Goal: Information Seeking & Learning: Learn about a topic

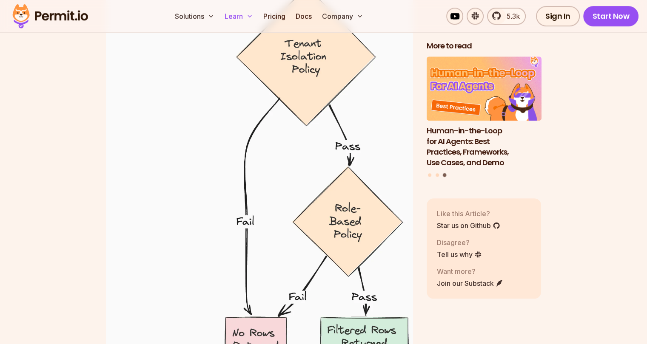
scroll to position [3878, 0]
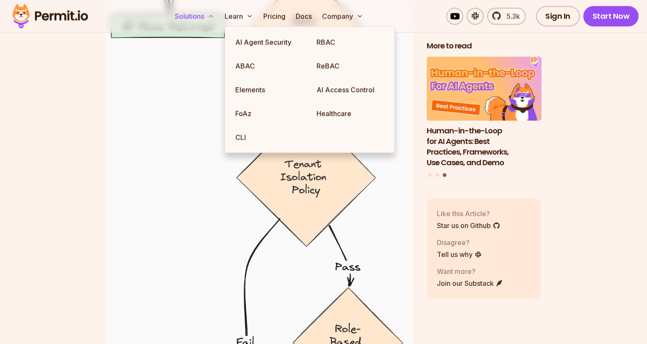
click at [218, 14] on button "Solutions" at bounding box center [194, 16] width 46 height 17
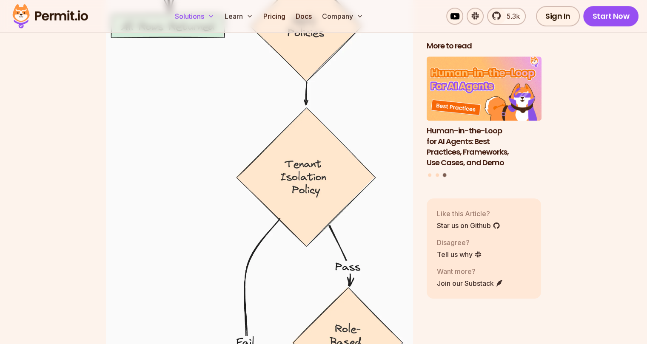
click at [218, 14] on button "Solutions" at bounding box center [194, 16] width 46 height 17
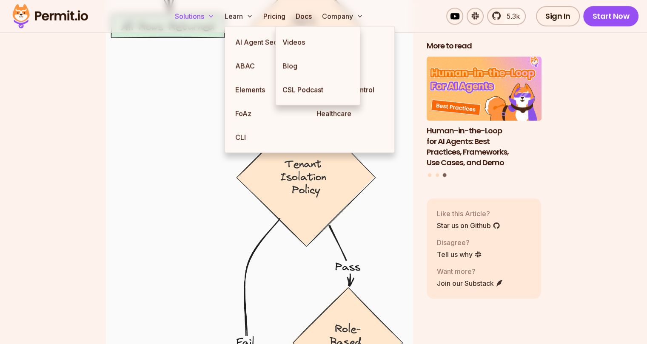
click at [218, 12] on button "Solutions" at bounding box center [194, 16] width 46 height 17
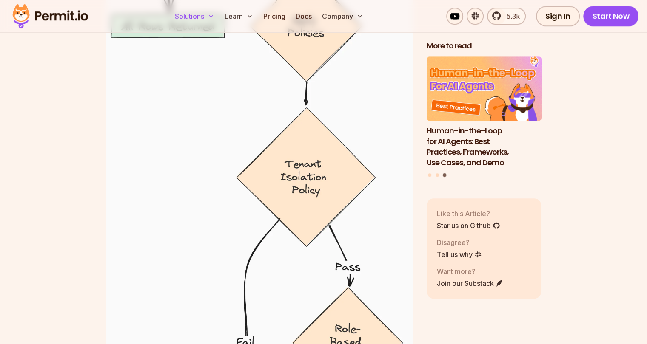
click at [218, 12] on button "Solutions" at bounding box center [194, 16] width 46 height 17
click at [218, 13] on button "Solutions" at bounding box center [194, 16] width 46 height 17
click at [214, 15] on icon at bounding box center [210, 16] width 7 height 7
click at [218, 14] on button "Solutions" at bounding box center [194, 16] width 46 height 17
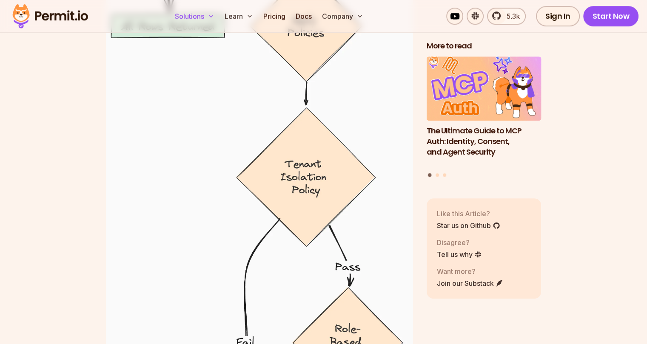
click at [218, 14] on button "Solutions" at bounding box center [194, 16] width 46 height 17
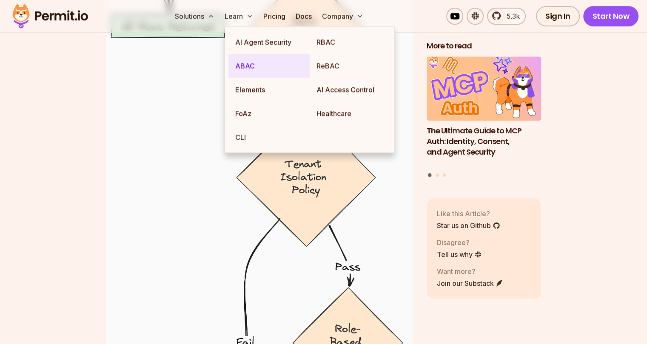
click at [251, 54] on link "ABAC" at bounding box center [268, 66] width 81 height 24
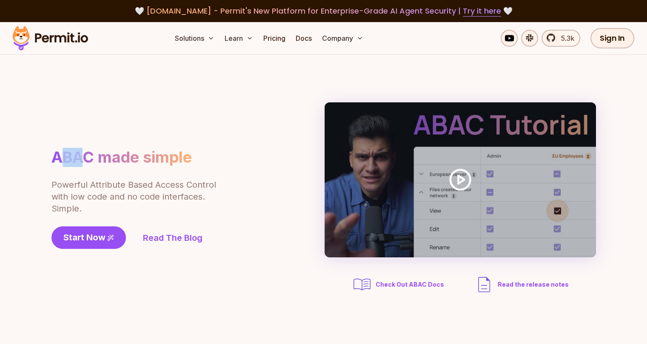
drag, startPoint x: 57, startPoint y: 156, endPoint x: 88, endPoint y: 156, distance: 31.5
click at [87, 158] on h1 "ABAC made simple" at bounding box center [121, 157] width 140 height 19
click at [88, 154] on h1 "ABAC made simple" at bounding box center [121, 157] width 140 height 19
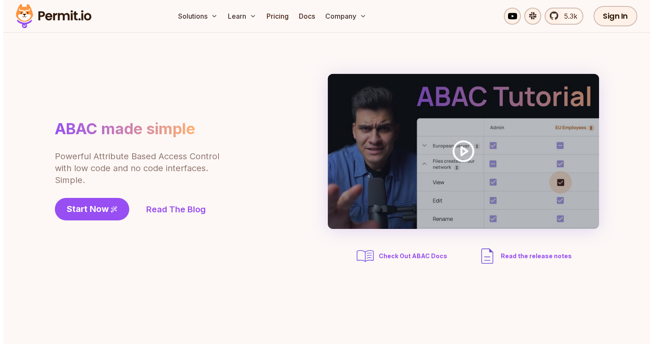
scroll to position [43, 0]
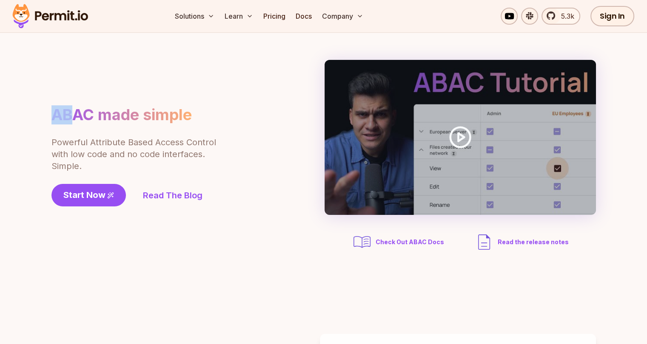
drag, startPoint x: 56, startPoint y: 114, endPoint x: 80, endPoint y: 113, distance: 24.2
click at [76, 115] on h1 "ABAC made simple" at bounding box center [121, 114] width 140 height 19
click at [80, 113] on h1 "ABAC made simple" at bounding box center [121, 114] width 140 height 19
drag, startPoint x: 84, startPoint y: 114, endPoint x: 59, endPoint y: 116, distance: 24.7
click at [59, 116] on h1 "ABAC made simple" at bounding box center [121, 114] width 140 height 19
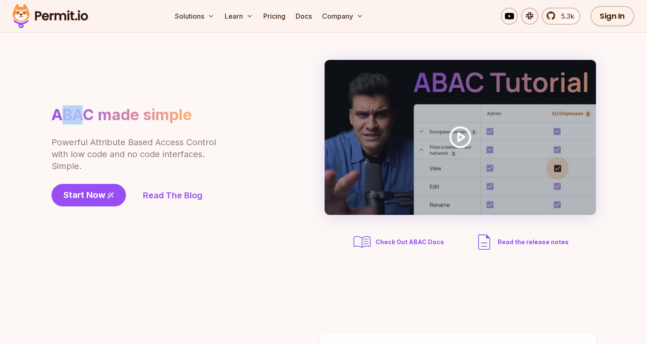
click at [59, 116] on h1 "ABAC made simple" at bounding box center [121, 114] width 140 height 19
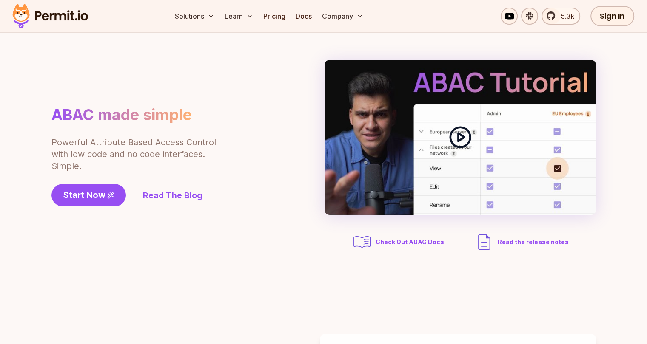
click at [468, 141] on icon at bounding box center [460, 137] width 24 height 24
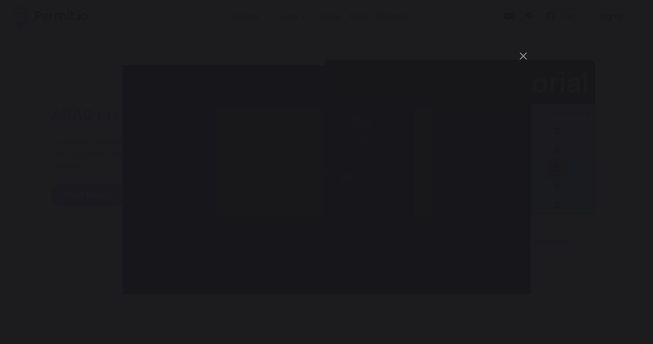
click at [507, 57] on div "You can close this modal content with the ESC key" at bounding box center [326, 172] width 653 height 344
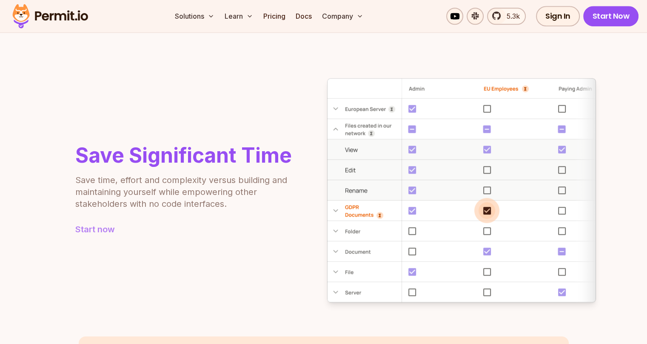
scroll to position [765, 0]
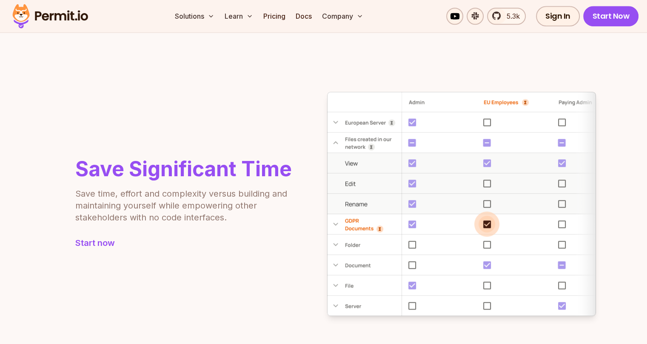
click at [131, 192] on p "Save time, effort and complexity versus building and maintaining yourself while…" at bounding box center [182, 206] width 215 height 36
click at [179, 194] on p "Save time, effort and complexity versus building and maintaining yourself while…" at bounding box center [182, 206] width 215 height 36
click at [221, 196] on p "Save time, effort and complexity versus building and maintaining yourself while…" at bounding box center [182, 206] width 215 height 36
click at [253, 194] on p "Save time, effort and complexity versus building and maintaining yourself while…" at bounding box center [182, 206] width 215 height 36
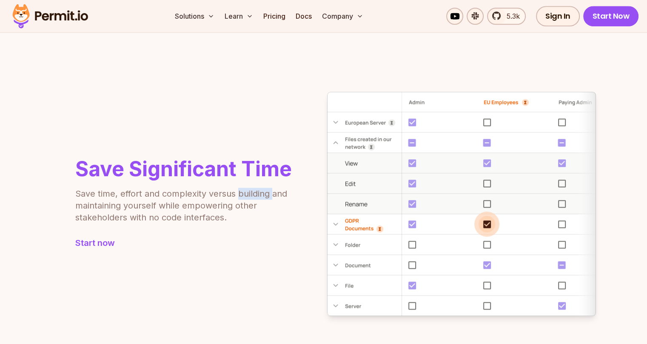
click at [253, 194] on p "Save time, effort and complexity versus building and maintaining yourself while…" at bounding box center [182, 206] width 215 height 36
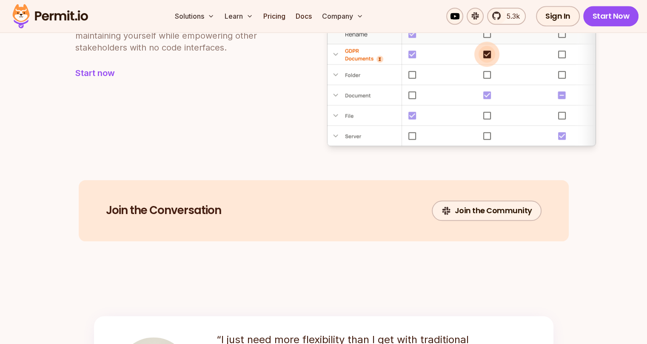
click at [397, 130] on img at bounding box center [461, 34] width 269 height 224
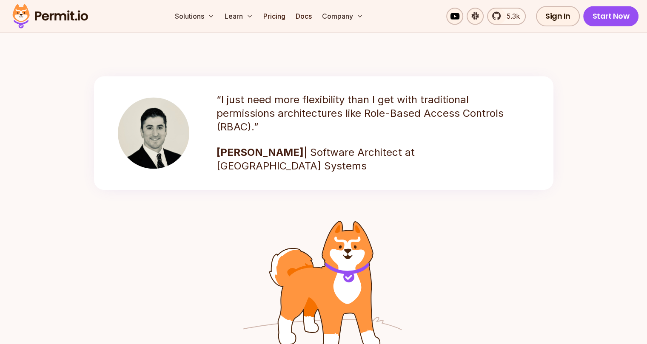
scroll to position [1190, 0]
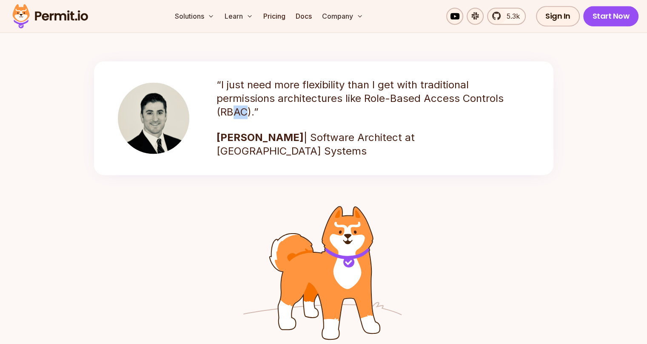
drag, startPoint x: 245, startPoint y: 111, endPoint x: 230, endPoint y: 112, distance: 15.4
click at [231, 112] on p "“I just need more flexibility than I get with traditional permissions architect…" at bounding box center [362, 98] width 293 height 41
click at [230, 112] on p "“I just need more flexibility than I get with traditional permissions architect…" at bounding box center [362, 98] width 293 height 41
click at [377, 98] on p "“I just need more flexibility than I get with traditional permissions architect…" at bounding box center [362, 98] width 293 height 41
click at [393, 96] on p "“I just need more flexibility than I get with traditional permissions architect…" at bounding box center [362, 98] width 293 height 41
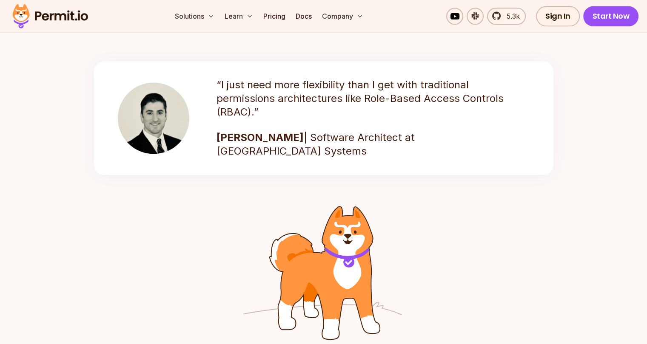
scroll to position [1148, 0]
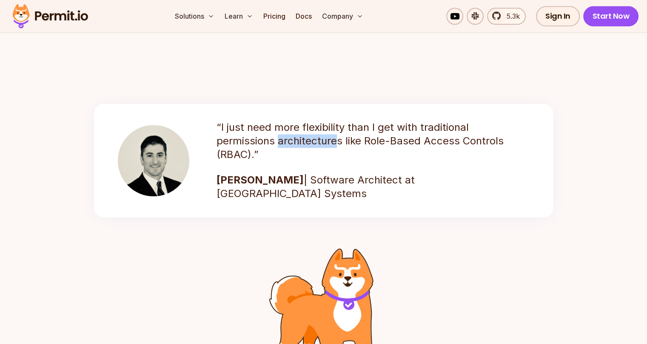
drag, startPoint x: 277, startPoint y: 136, endPoint x: 333, endPoint y: 145, distance: 56.3
click at [332, 145] on p "“I just need more flexibility than I get with traditional permissions architect…" at bounding box center [362, 141] width 293 height 41
click at [334, 144] on p "“I just need more flexibility than I get with traditional permissions architect…" at bounding box center [362, 141] width 293 height 41
click at [353, 146] on p "“I just need more flexibility than I get with traditional permissions architect…" at bounding box center [362, 141] width 293 height 41
drag, startPoint x: 397, startPoint y: 179, endPoint x: 421, endPoint y: 181, distance: 24.3
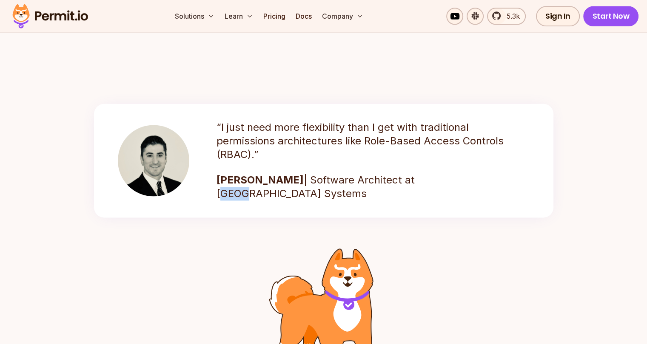
click at [421, 181] on p "[PERSON_NAME] | Software Architect at Nucor Building Systems" at bounding box center [362, 186] width 293 height 27
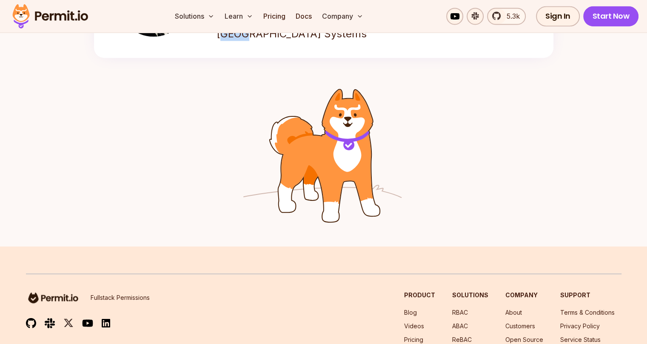
scroll to position [1436, 0]
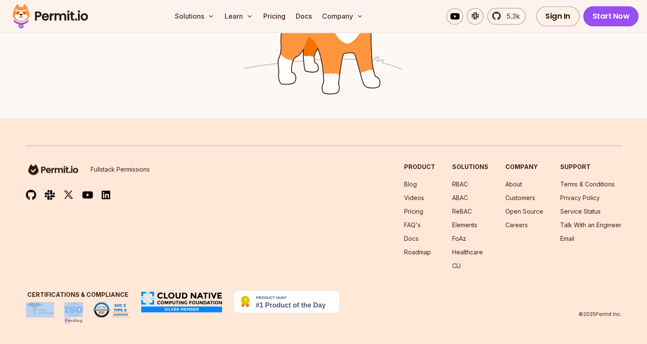
drag, startPoint x: 71, startPoint y: 321, endPoint x: 53, endPoint y: 335, distance: 23.6
click at [54, 337] on footer "Fullstack Permissions Product Blog Videos Pricing FAQ's Docs Roadmap Solutions …" at bounding box center [323, 231] width 647 height 227
click at [65, 255] on div "Fullstack Permissions Product Blog Videos Pricing FAQ's Docs Roadmap Solutions …" at bounding box center [323, 216] width 595 height 107
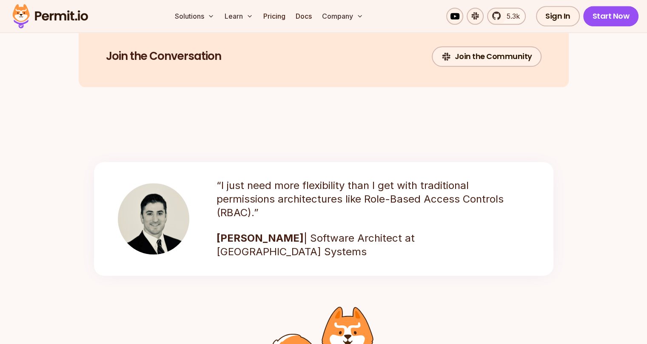
scroll to position [1053, 0]
